Goal: Information Seeking & Learning: Learn about a topic

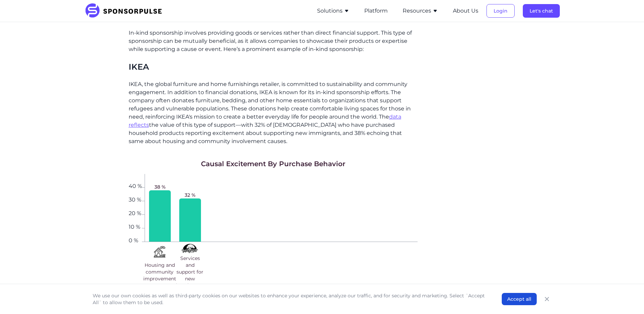
scroll to position [509, 0]
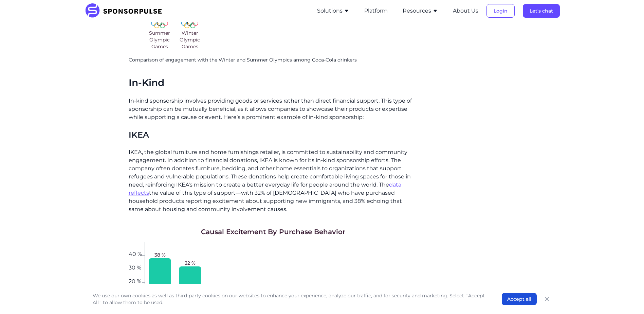
drag, startPoint x: 117, startPoint y: 88, endPoint x: 129, endPoint y: 95, distance: 14.0
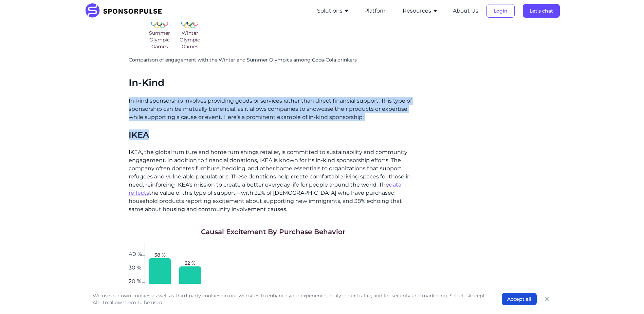
drag, startPoint x: 128, startPoint y: 94, endPoint x: 383, endPoint y: 118, distance: 255.8
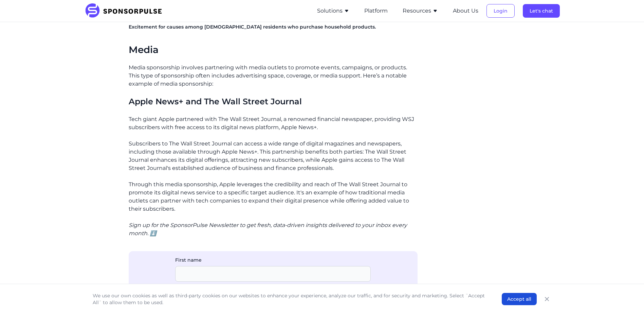
scroll to position [815, 0]
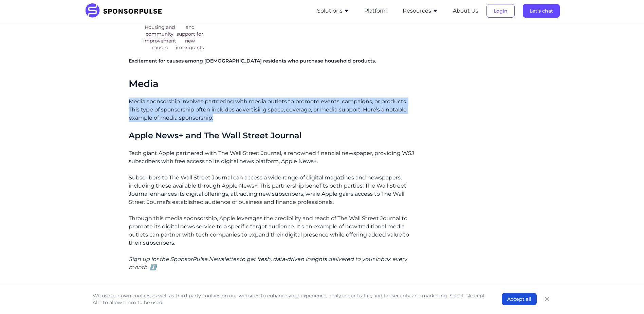
drag, startPoint x: 129, startPoint y: 93, endPoint x: 363, endPoint y: 110, distance: 234.5
click at [362, 110] on p "Media sponsorship involves partnering with media outlets to promote events, cam…" at bounding box center [273, 109] width 289 height 24
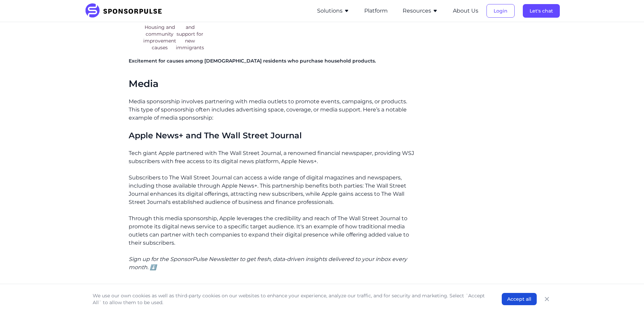
click at [327, 130] on h3 "Apple News+ and The Wall Street Journal" at bounding box center [273, 135] width 289 height 11
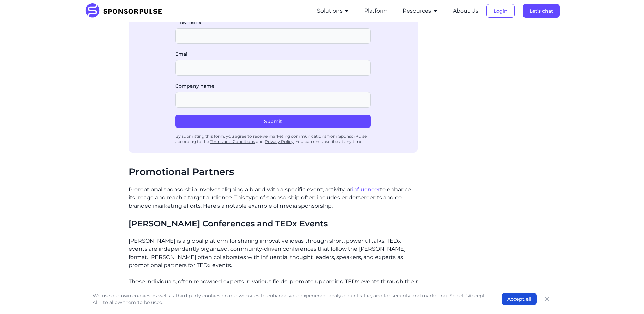
scroll to position [1120, 0]
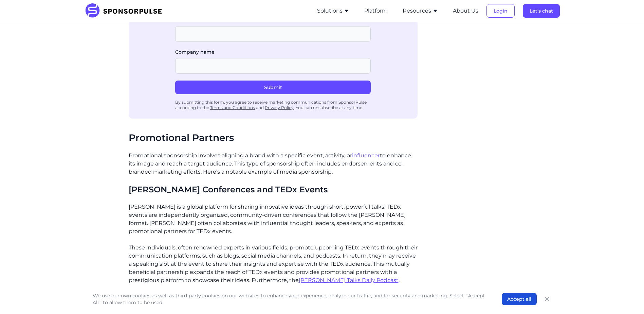
drag, startPoint x: 128, startPoint y: 140, endPoint x: 366, endPoint y: 163, distance: 239.0
drag, startPoint x: 477, startPoint y: 253, endPoint x: 466, endPoint y: 248, distance: 12.4
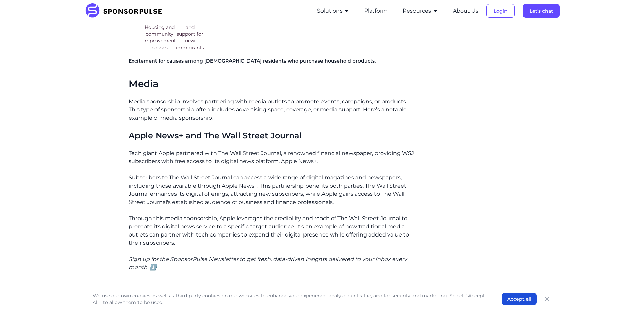
scroll to position [781, 0]
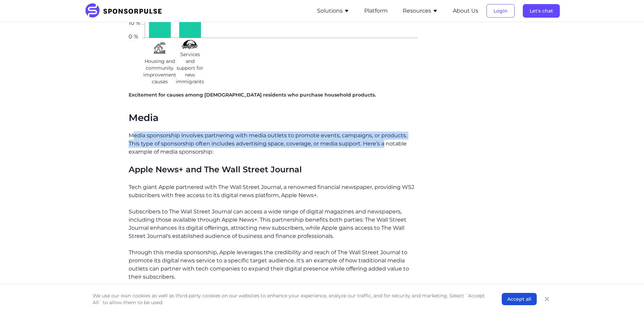
drag, startPoint x: 131, startPoint y: 128, endPoint x: 384, endPoint y: 133, distance: 253.0
click at [384, 133] on p "Media sponsorship involves partnering with media outlets to promote events, cam…" at bounding box center [273, 143] width 289 height 24
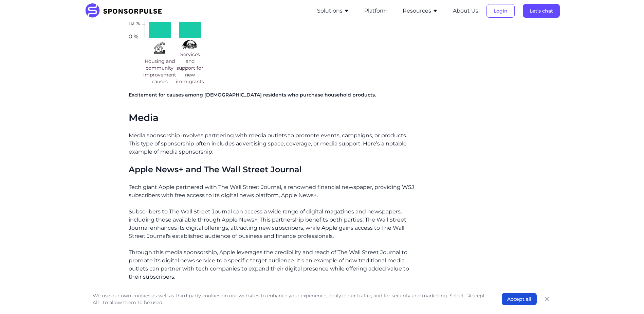
click at [515, 129] on div "Related insights Data-Driven Rankings: The Top [US_STATE] Sports Teams for Spon…" at bounding box center [469, 126] width 93 height 1441
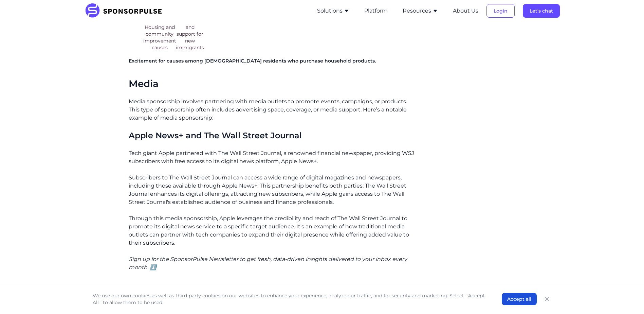
scroll to position [883, 0]
